Goal: Task Accomplishment & Management: Manage account settings

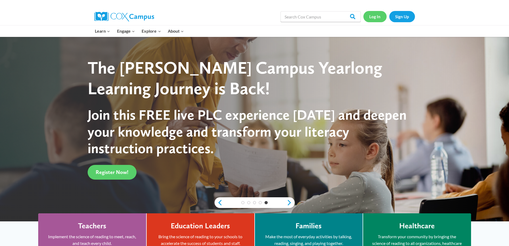
click at [372, 18] on link "Log In" at bounding box center [375, 16] width 23 height 11
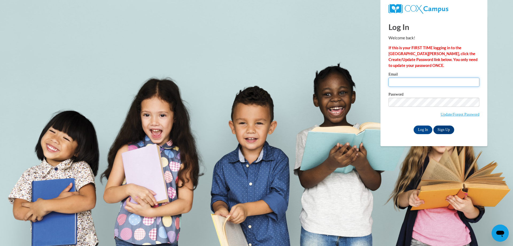
click at [407, 82] on input "Email" at bounding box center [434, 82] width 91 height 9
paste input "Merriweatherb6@gmail.com"
type input "Merriweatherb6@gmail.com"
click at [391, 129] on div "Log In Sign Up" at bounding box center [434, 129] width 91 height 9
click at [424, 130] on input "Log In" at bounding box center [423, 129] width 19 height 9
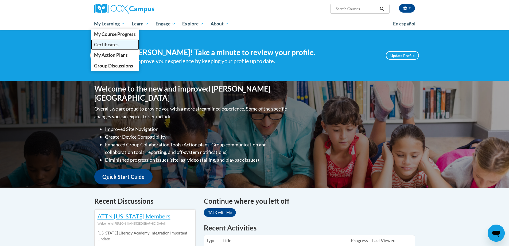
click at [104, 45] on span "Certificates" at bounding box center [106, 45] width 25 height 6
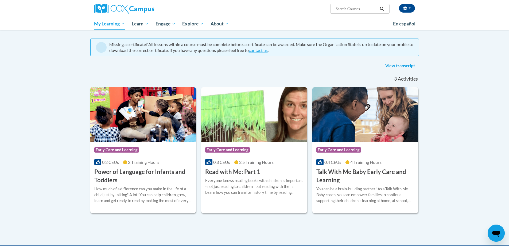
scroll to position [53, 0]
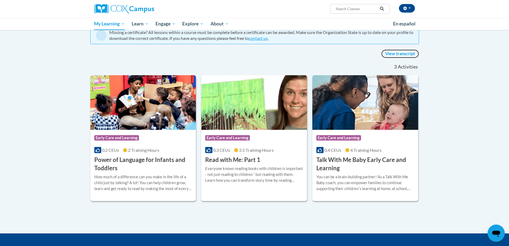
click at [398, 53] on link "View transcript" at bounding box center [401, 53] width 38 height 9
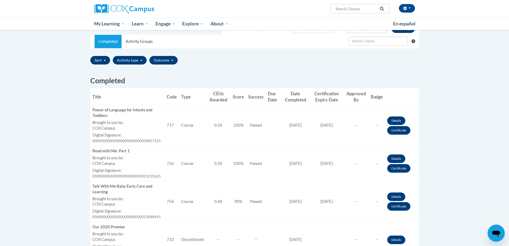
scroll to position [80, 0]
